Goal: Information Seeking & Learning: Learn about a topic

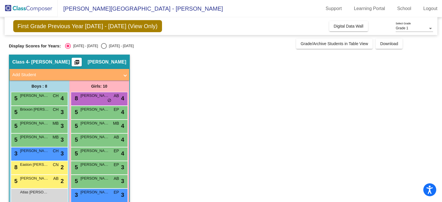
scroll to position [23, 0]
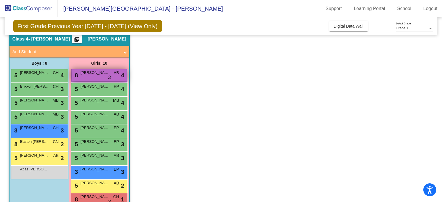
click at [97, 70] on span "[PERSON_NAME]" at bounding box center [94, 73] width 29 height 6
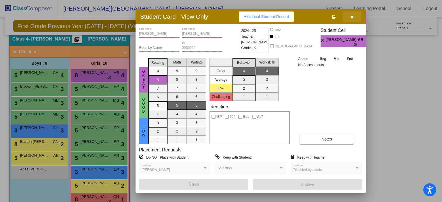
click at [352, 16] on icon "button" at bounding box center [351, 17] width 3 height 4
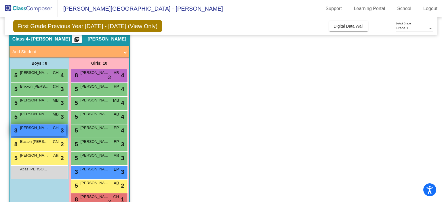
click at [28, 128] on span "[PERSON_NAME]" at bounding box center [34, 128] width 29 height 6
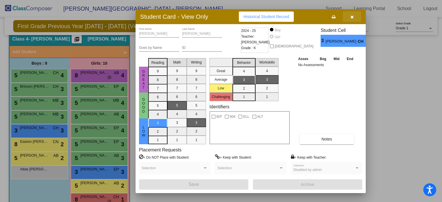
click at [348, 18] on button "button" at bounding box center [351, 16] width 18 height 10
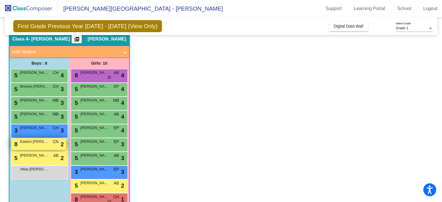
click at [46, 145] on div "8 Easton [PERSON_NAME] CN lock do_not_disturb_alt 2" at bounding box center [38, 144] width 55 height 12
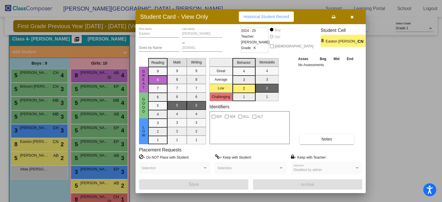
click at [348, 17] on button "button" at bounding box center [351, 16] width 18 height 10
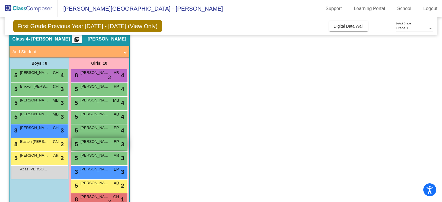
click at [98, 143] on span "[PERSON_NAME]" at bounding box center [94, 142] width 29 height 6
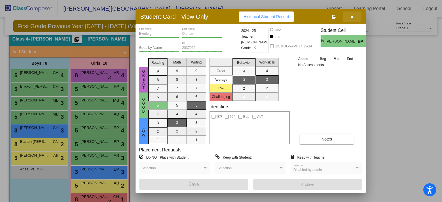
click at [350, 17] on icon "button" at bounding box center [351, 17] width 3 height 4
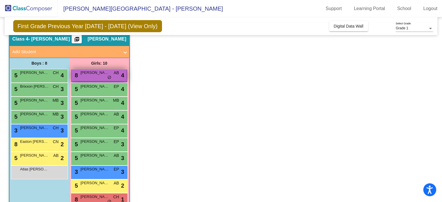
click at [105, 77] on div "8 [PERSON_NAME] AB lock do_not_disturb_alt 4" at bounding box center [99, 75] width 55 height 12
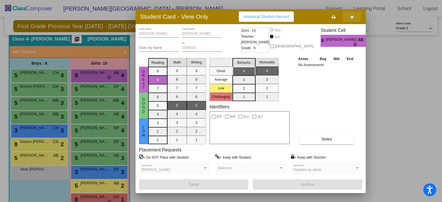
drag, startPoint x: 353, startPoint y: 18, endPoint x: 352, endPoint y: 13, distance: 5.0
click at [352, 13] on button "button" at bounding box center [351, 16] width 18 height 10
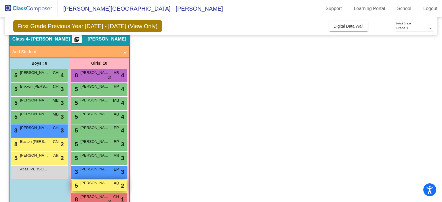
click at [106, 180] on span "[PERSON_NAME]" at bounding box center [94, 183] width 29 height 6
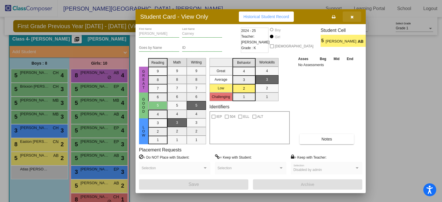
click at [352, 16] on icon "button" at bounding box center [351, 17] width 3 height 4
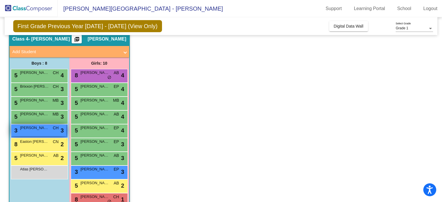
click at [45, 126] on span "[PERSON_NAME]" at bounding box center [34, 128] width 29 height 6
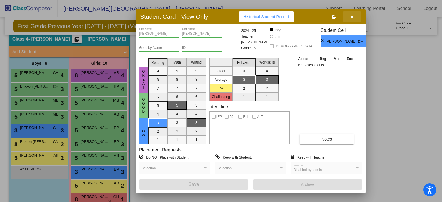
click at [352, 13] on button "button" at bounding box center [351, 16] width 18 height 10
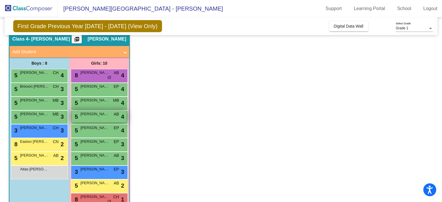
click at [110, 119] on div "5 [PERSON_NAME] AB lock do_not_disturb_alt 4" at bounding box center [99, 117] width 55 height 12
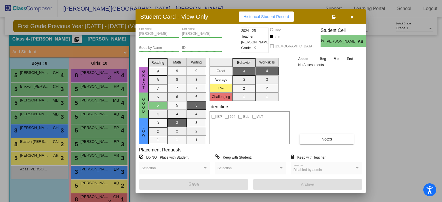
click at [352, 17] on icon "button" at bounding box center [351, 17] width 3 height 4
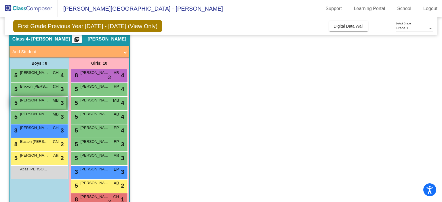
click at [44, 101] on span "[PERSON_NAME]" at bounding box center [34, 100] width 29 height 6
click at [44, 103] on div "5 [PERSON_NAME] MB lock do_not_disturb_alt 3" at bounding box center [38, 103] width 55 height 12
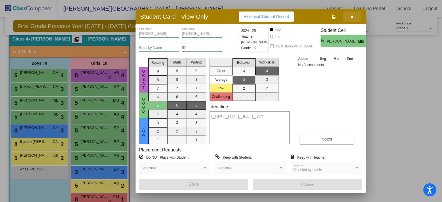
click at [351, 16] on icon "button" at bounding box center [351, 17] width 3 height 4
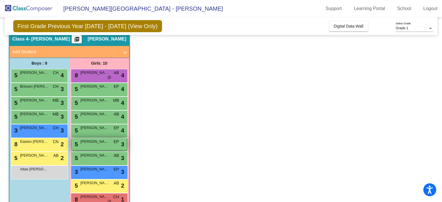
click at [89, 143] on span "[PERSON_NAME]" at bounding box center [94, 142] width 29 height 6
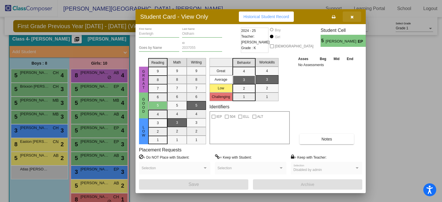
click at [351, 16] on icon "button" at bounding box center [351, 17] width 3 height 4
